Goal: Task Accomplishment & Management: Manage account settings

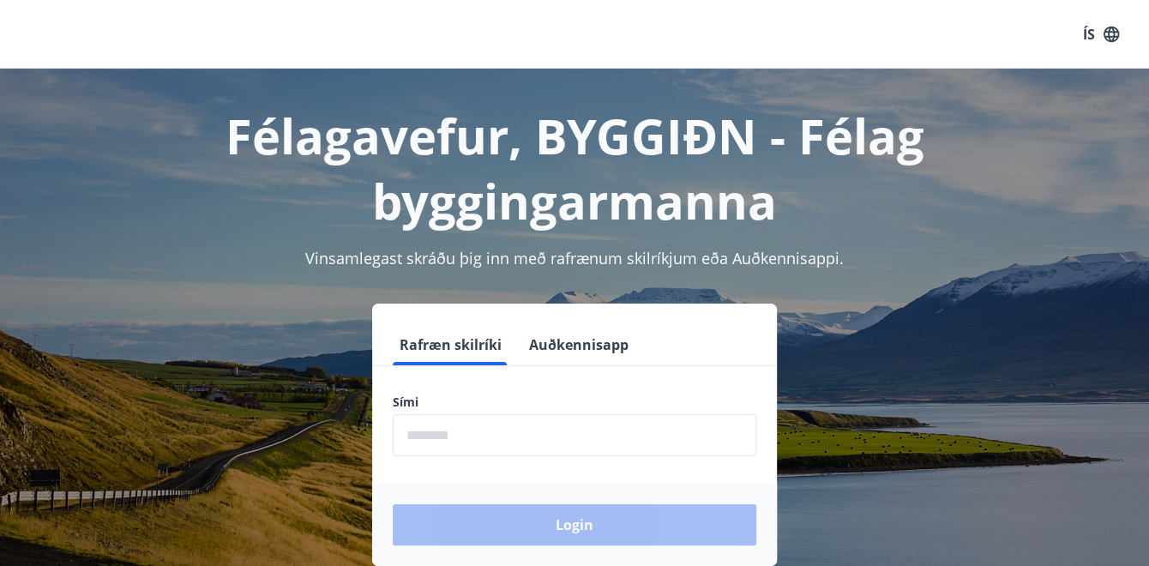
click at [430, 436] on input "phone" at bounding box center [575, 435] width 364 height 42
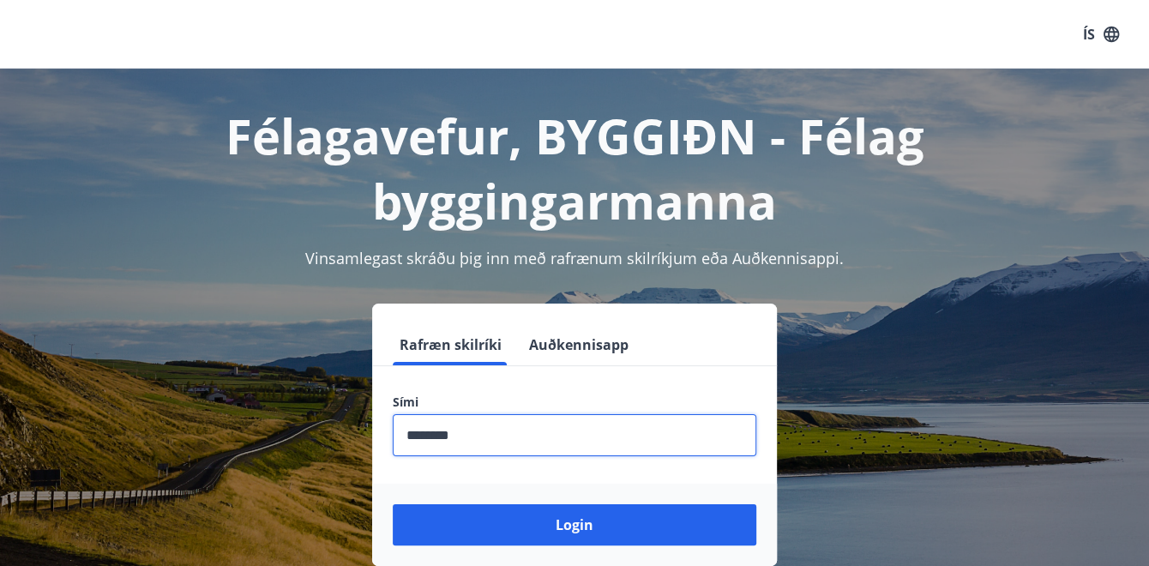
type input "********"
click at [393, 504] on button "Login" at bounding box center [575, 524] width 364 height 41
drag, startPoint x: 474, startPoint y: 438, endPoint x: 370, endPoint y: 434, distance: 103.8
click at [367, 434] on div "Rafræn skilríki Auðkennisapp Sími ​ Login" at bounding box center [575, 435] width 1108 height 262
click at [482, 434] on input "phone" at bounding box center [575, 435] width 364 height 42
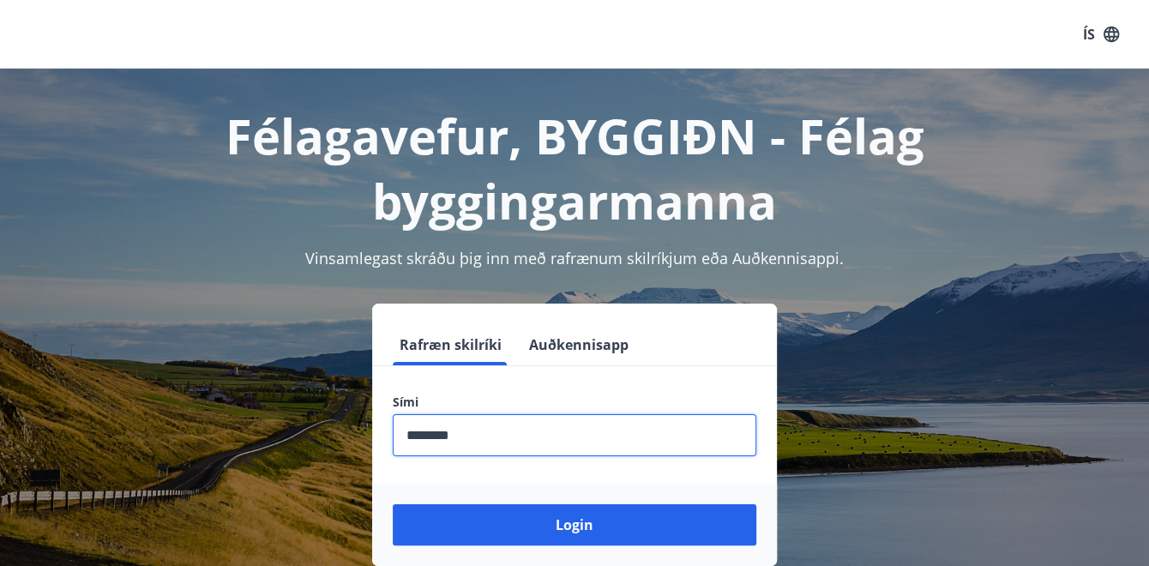
click at [482, 436] on input "phone" at bounding box center [575, 435] width 364 height 42
click at [393, 504] on button "Login" at bounding box center [575, 524] width 364 height 41
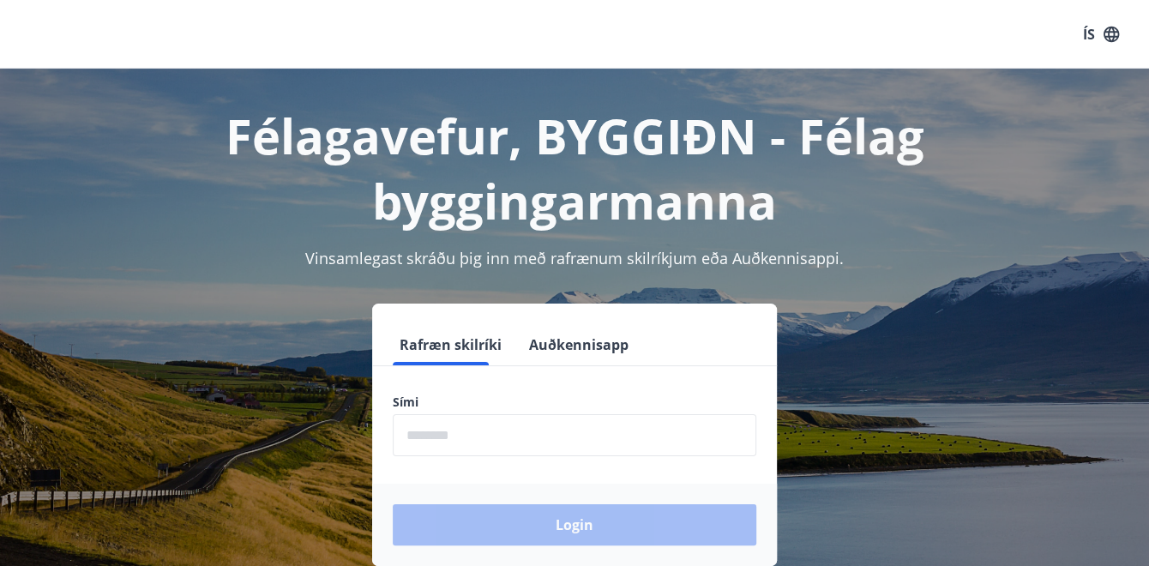
click at [471, 372] on form "Rafræn skilríki Auðkennisapp Sími ​ Login" at bounding box center [574, 445] width 405 height 242
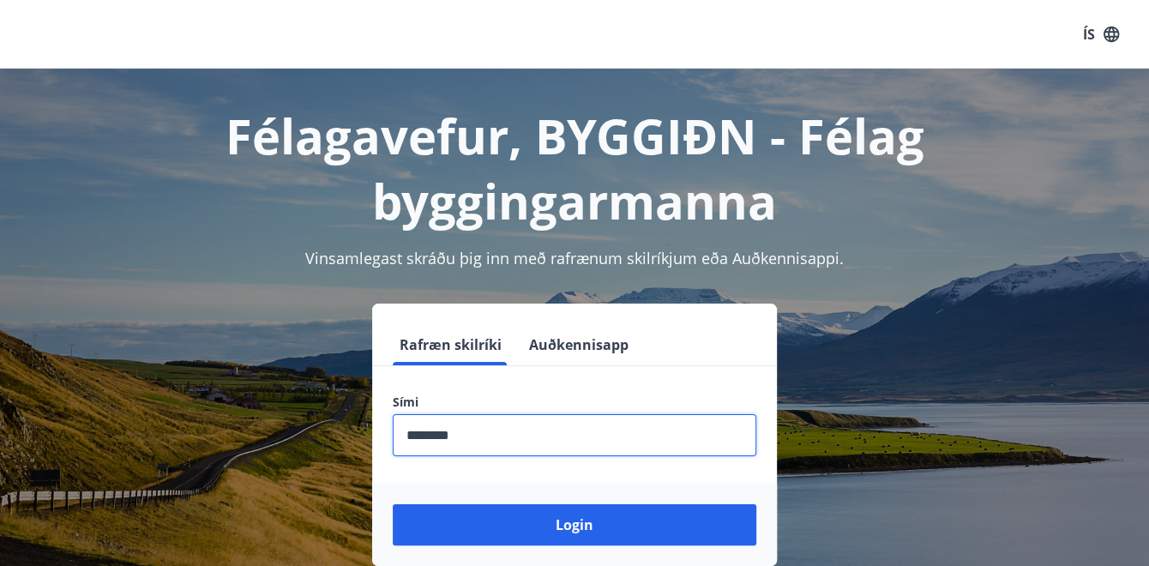
type input "********"
click at [393, 504] on button "Login" at bounding box center [575, 524] width 364 height 41
